Goal: Task Accomplishment & Management: Complete application form

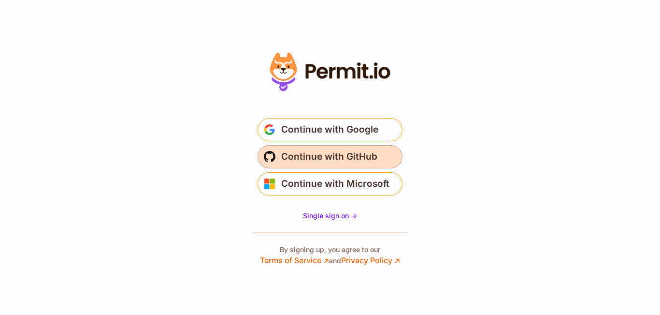
drag, startPoint x: 276, startPoint y: 121, endPoint x: 295, endPoint y: 165, distance: 47.8
click at [276, 121] on button "Continue with Google" at bounding box center [330, 129] width 145 height 23
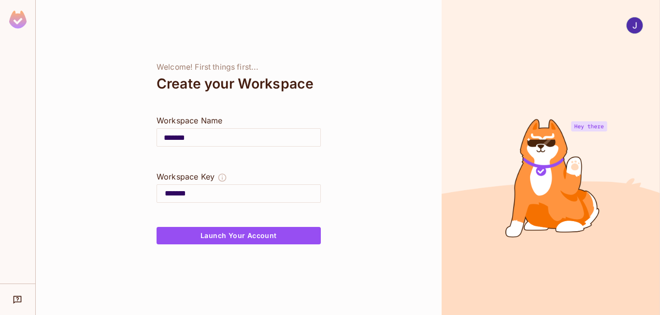
click at [223, 144] on input "*******" at bounding box center [238, 137] width 163 height 27
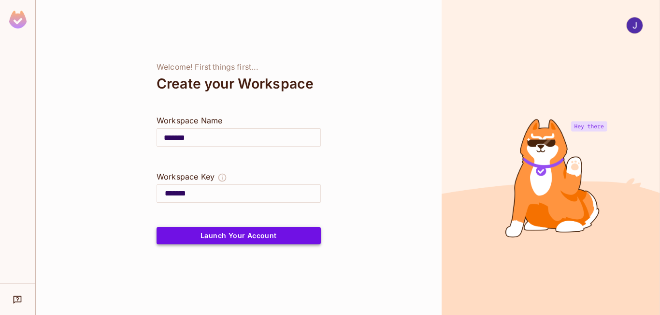
click at [274, 237] on button "Launch Your Account" at bounding box center [239, 235] width 164 height 17
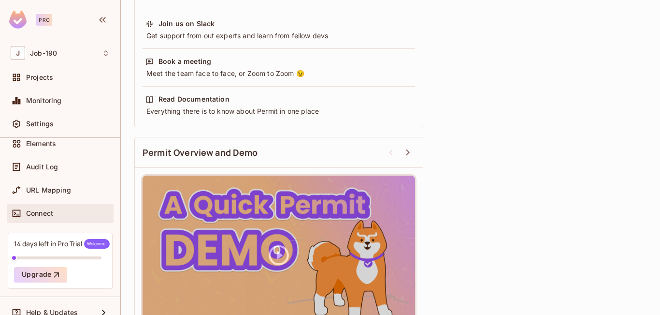
scroll to position [123, 0]
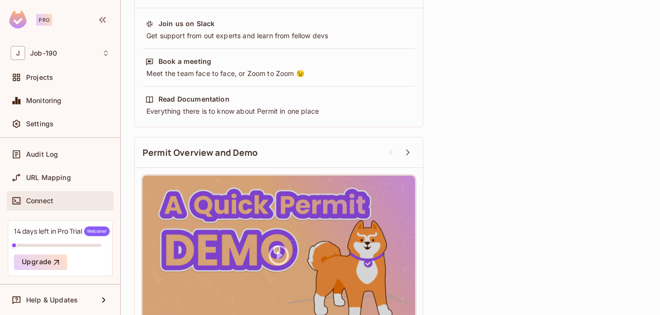
click at [44, 199] on span "Connect" at bounding box center [39, 201] width 27 height 8
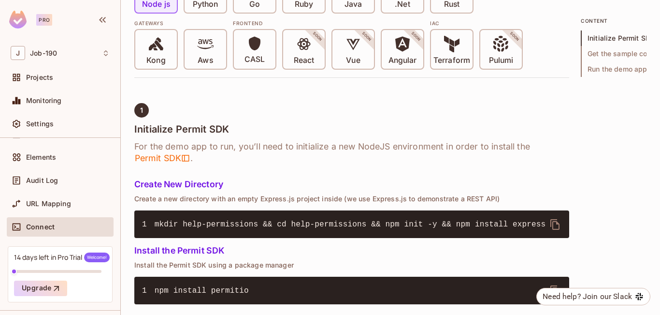
scroll to position [338, 0]
